Goal: Browse casually: Explore the website without a specific task or goal

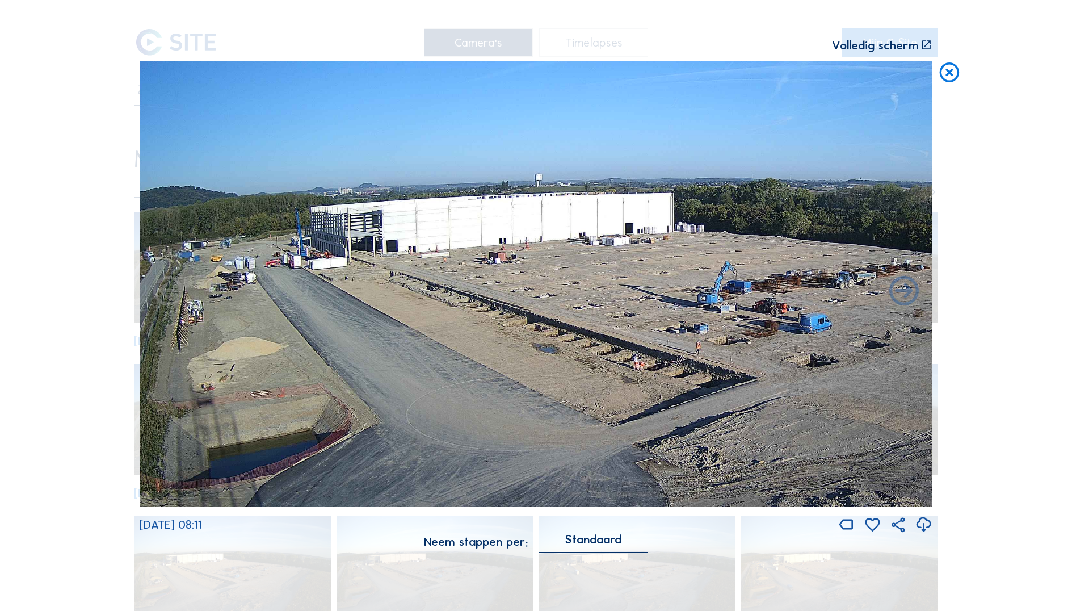
click at [951, 66] on icon at bounding box center [949, 73] width 24 height 25
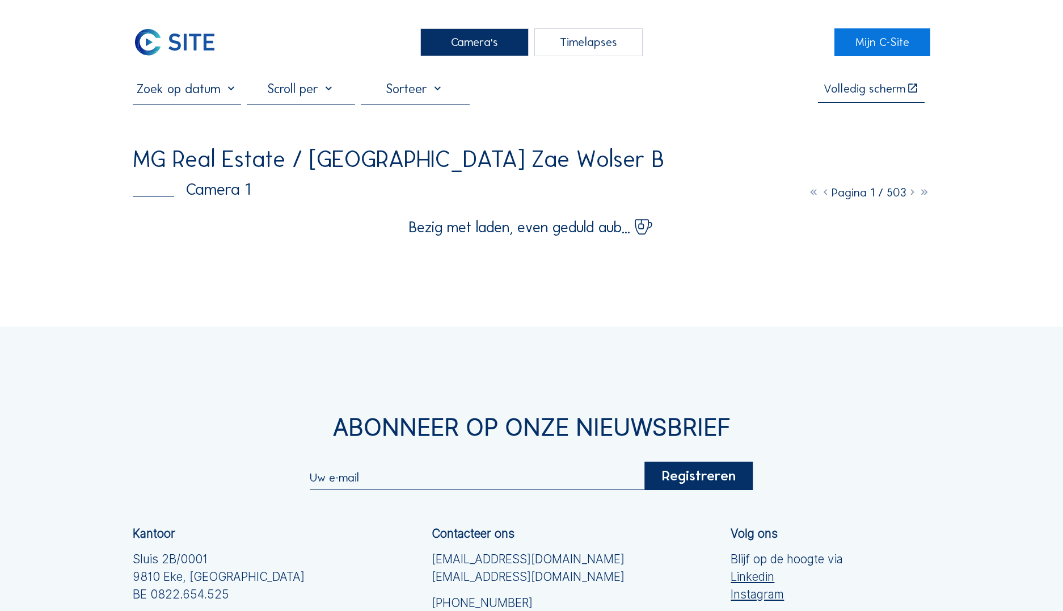
click at [920, 191] on icon at bounding box center [925, 192] width 12 height 14
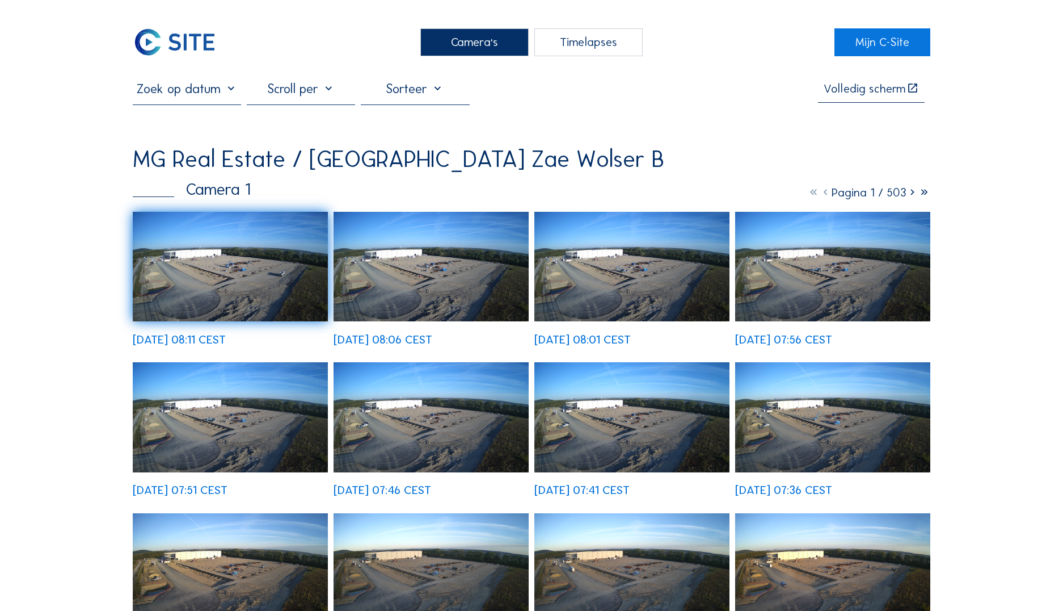
click at [920, 191] on icon at bounding box center [925, 192] width 12 height 14
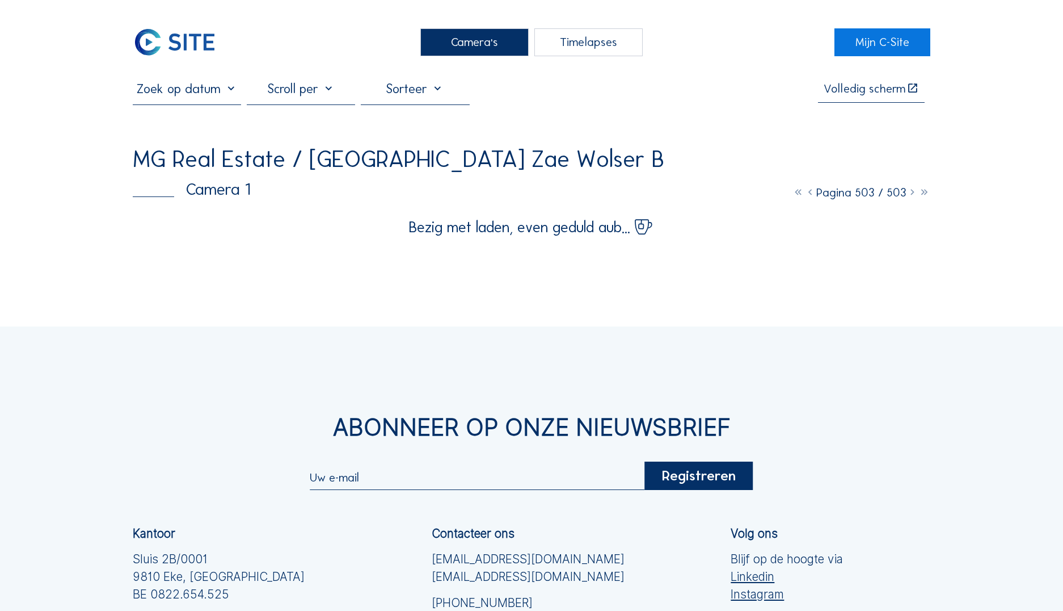
click at [794, 191] on icon at bounding box center [799, 192] width 12 height 14
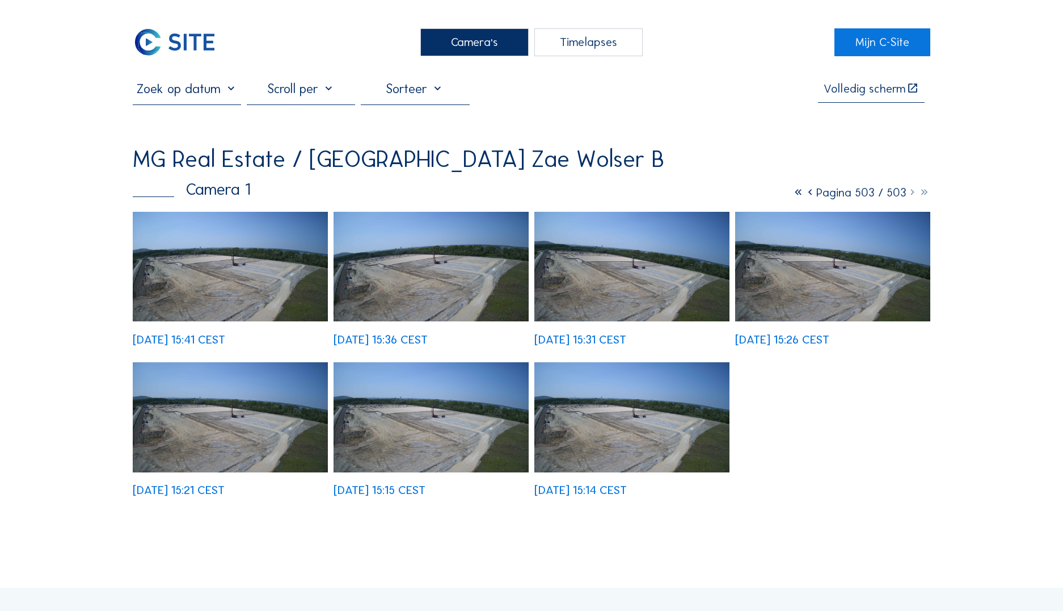
click at [793, 191] on icon at bounding box center [799, 192] width 12 height 14
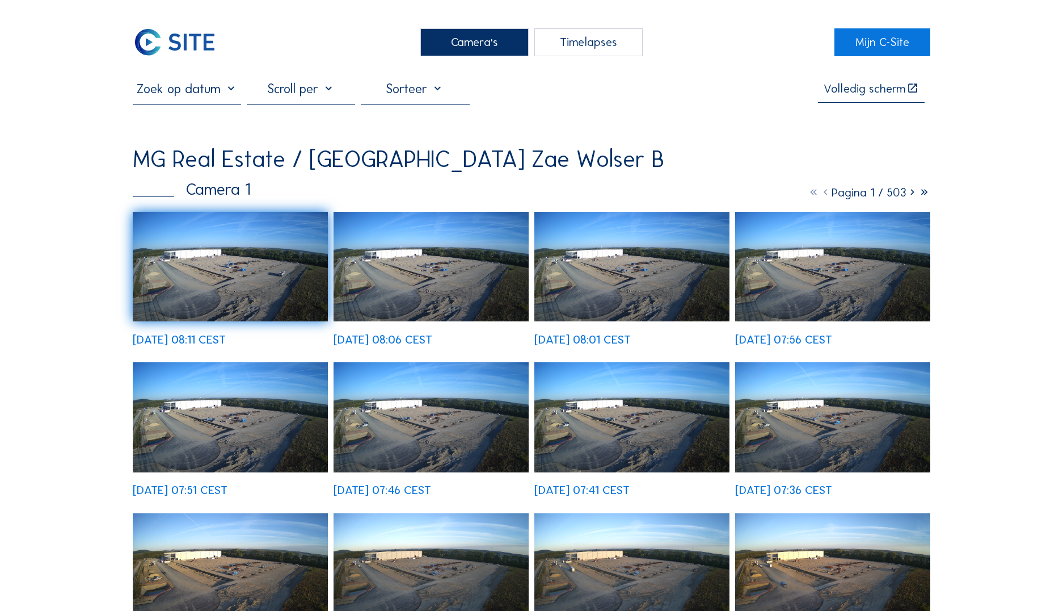
click at [912, 192] on icon at bounding box center [913, 192] width 12 height 14
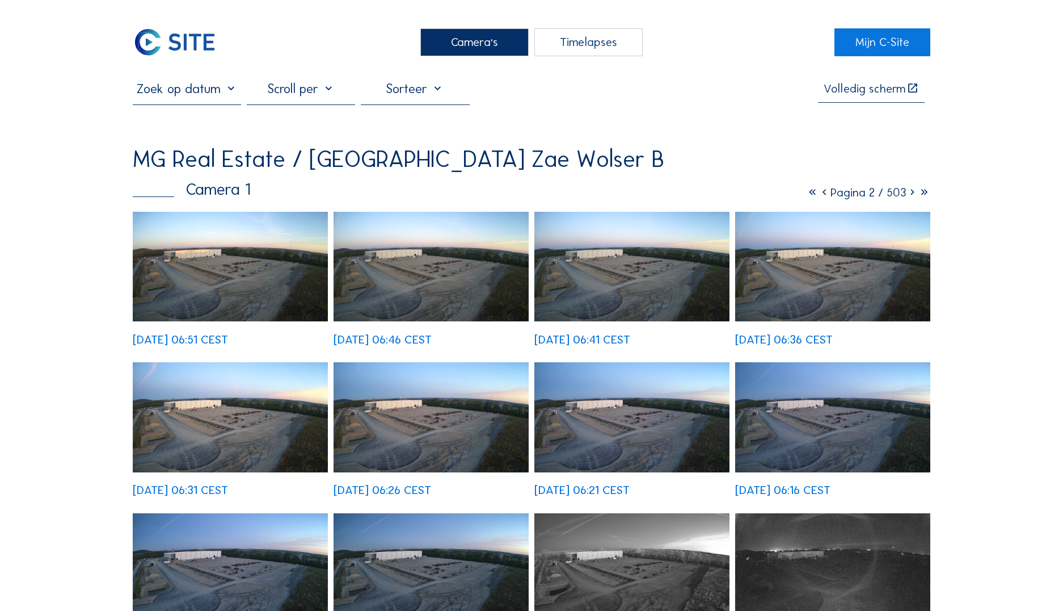
click at [912, 192] on icon at bounding box center [913, 192] width 12 height 14
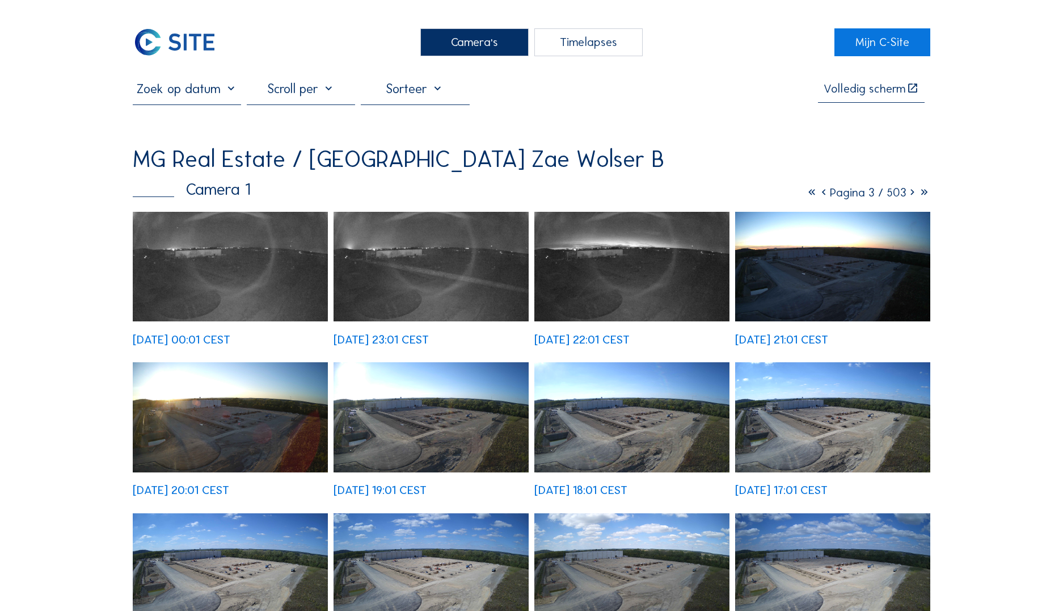
click at [912, 192] on icon at bounding box center [913, 192] width 12 height 14
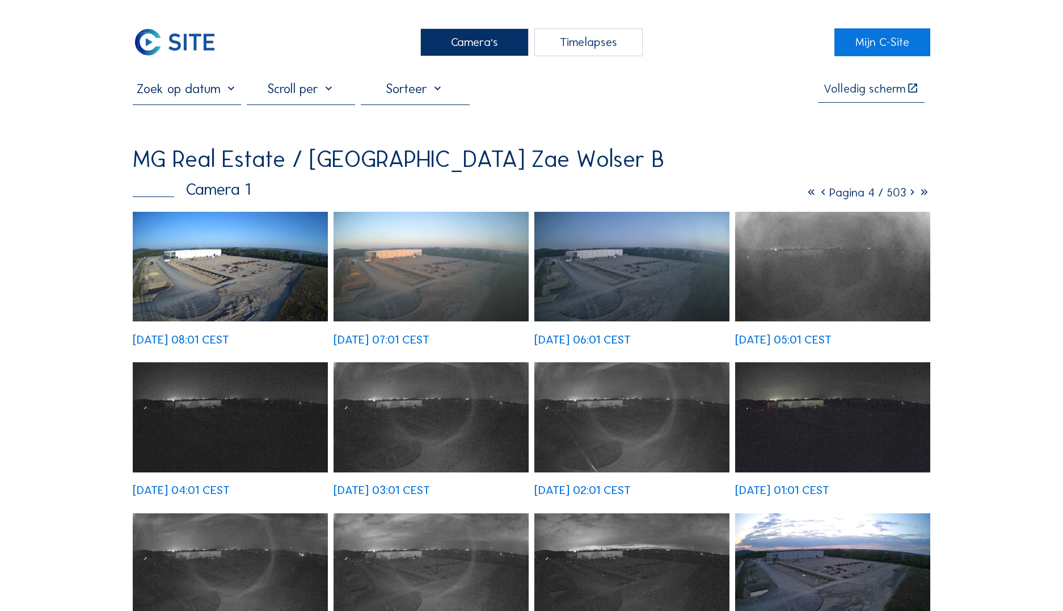
click at [912, 192] on icon at bounding box center [913, 192] width 12 height 14
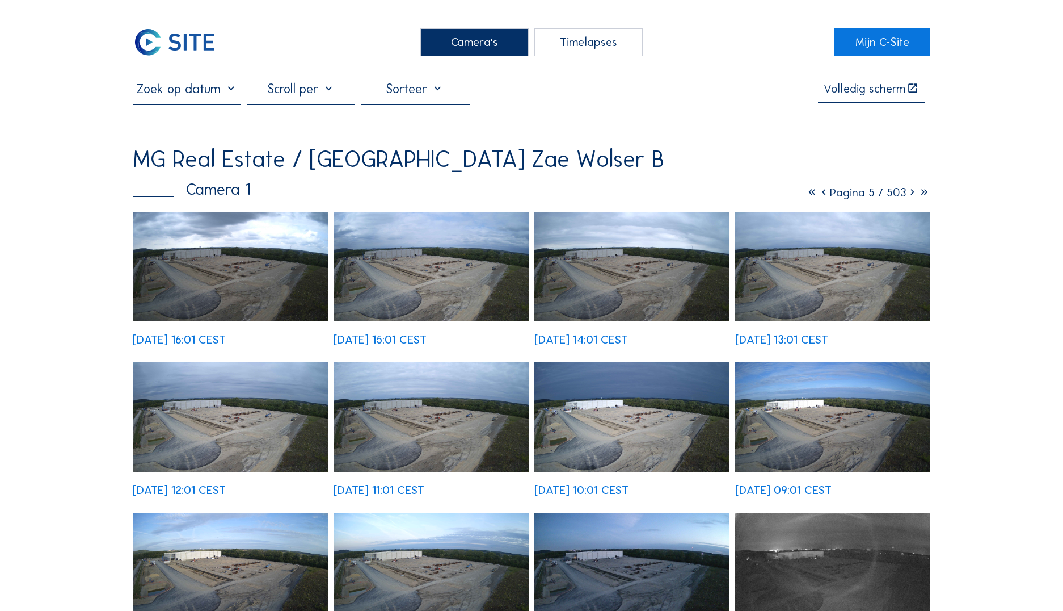
click at [912, 192] on icon at bounding box center [913, 192] width 12 height 14
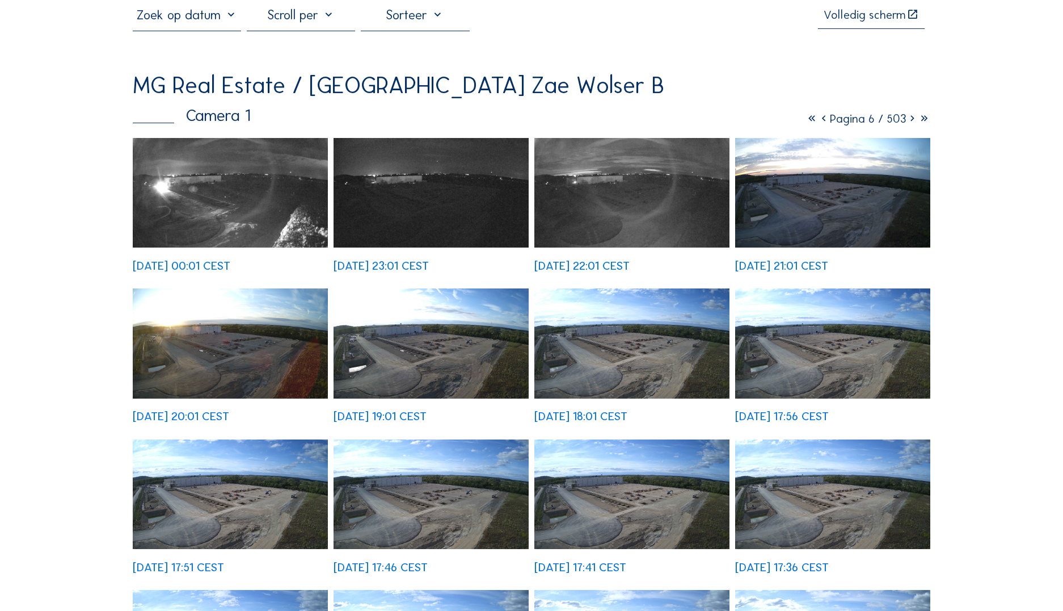
scroll to position [71, 0]
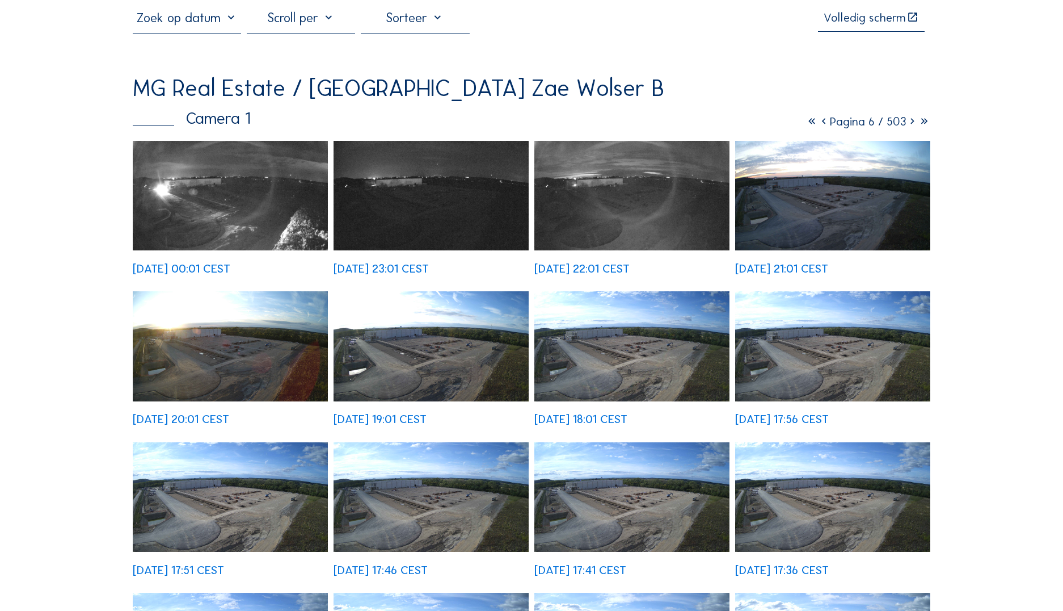
click at [819, 120] on icon at bounding box center [824, 121] width 12 height 14
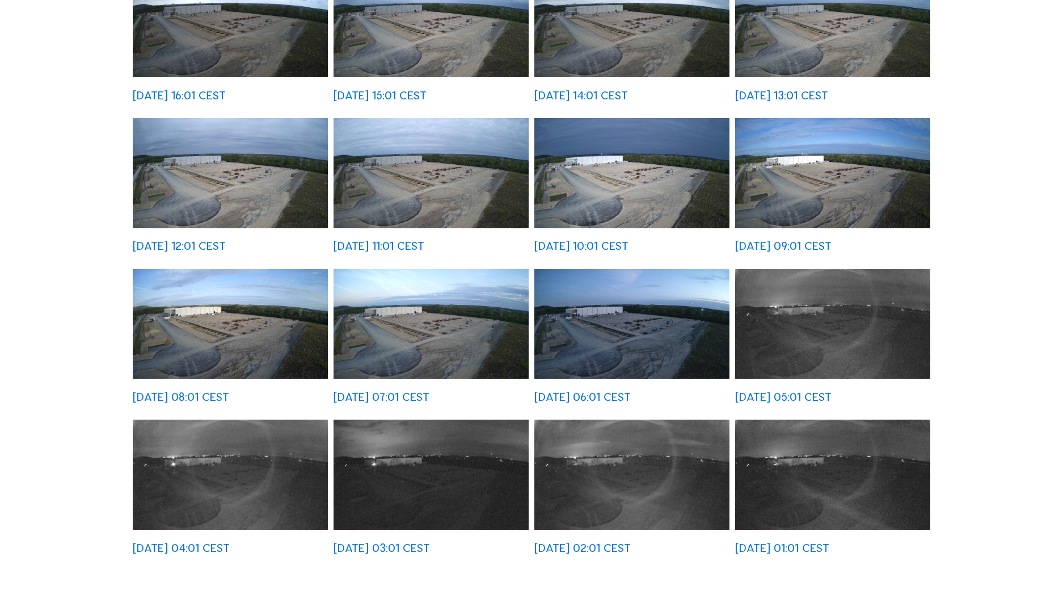
scroll to position [245, 0]
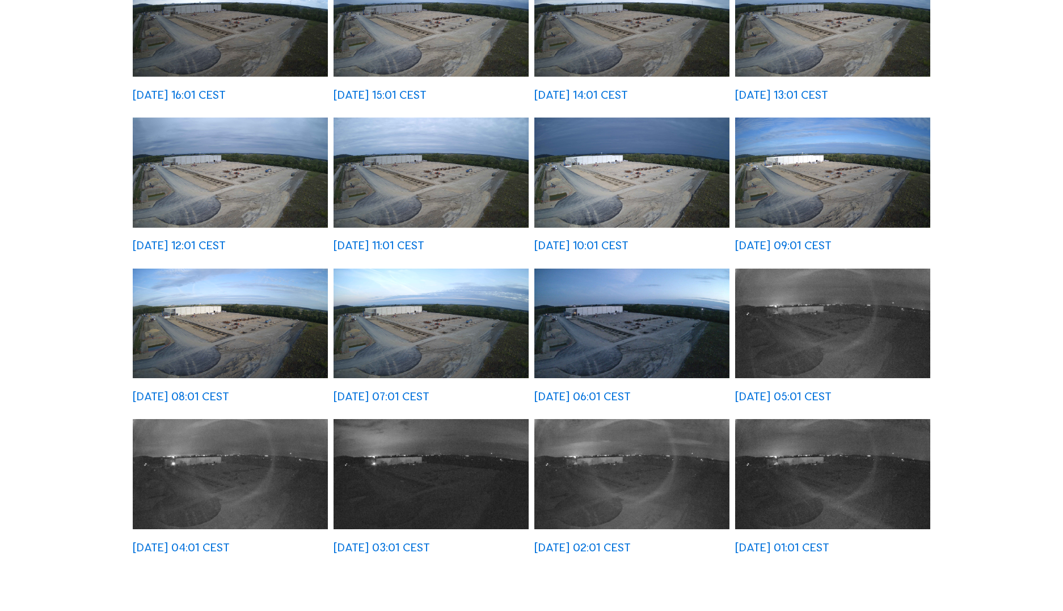
click at [597, 171] on img at bounding box center [631, 172] width 195 height 110
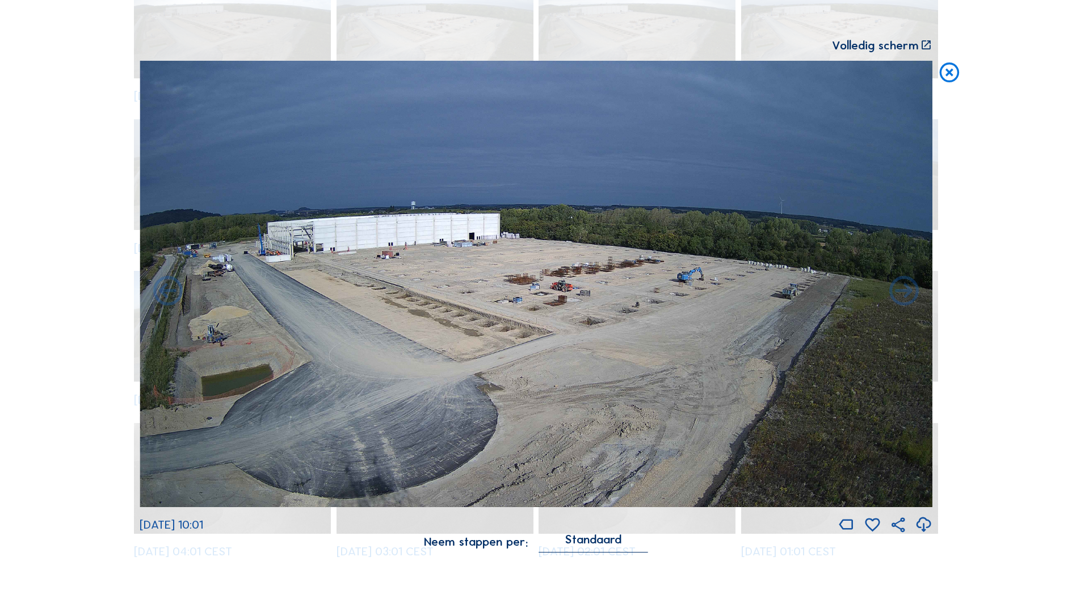
click at [949, 73] on icon at bounding box center [949, 73] width 24 height 25
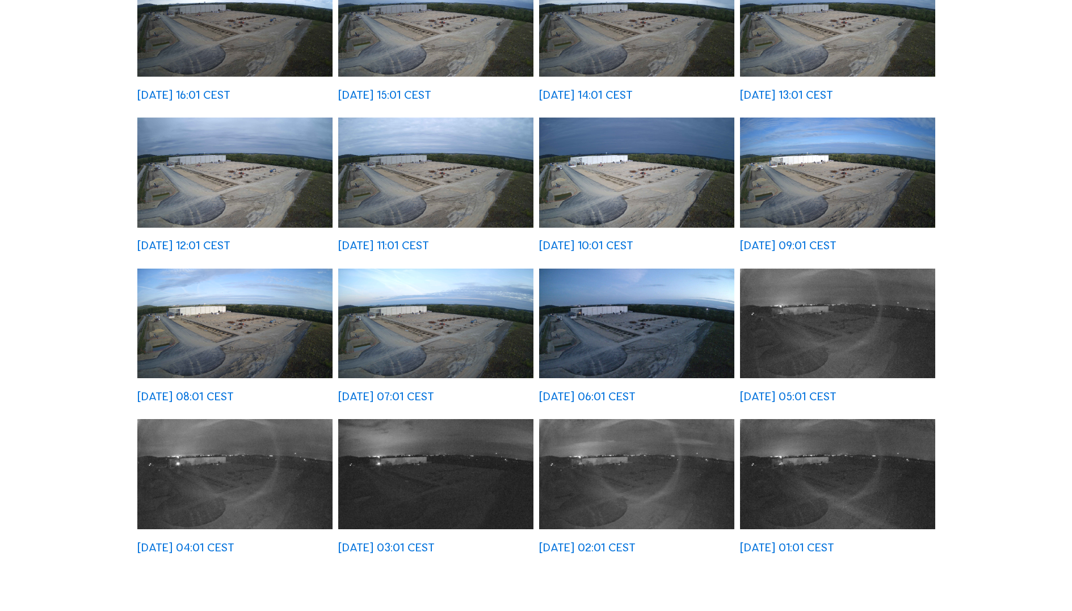
scroll to position [196, 0]
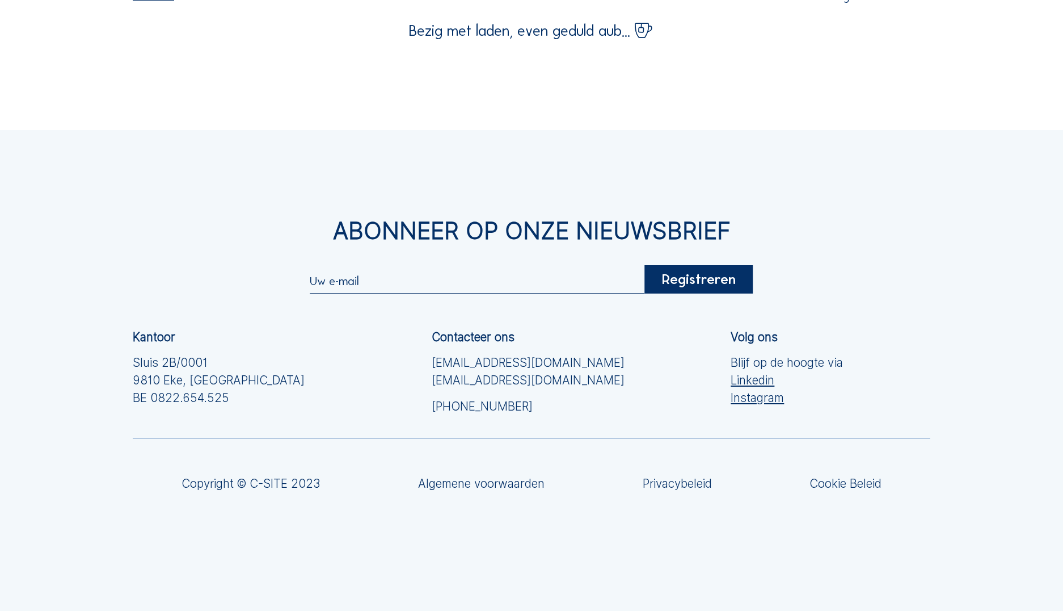
click at [413, 168] on div "Abonneer op onze nieuwsbrief Registreren Kantoor Sluis 2B/0001 [GEOGRAPHIC_DATA…" at bounding box center [531, 370] width 1063 height 481
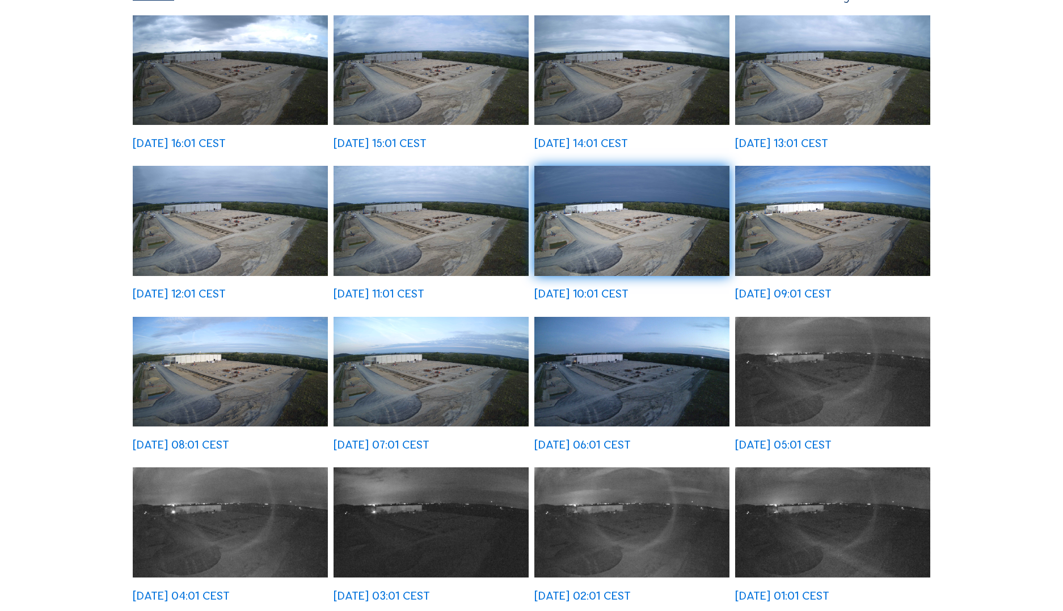
click at [416, 217] on img at bounding box center [431, 221] width 195 height 110
